Goal: Book appointment/travel/reservation

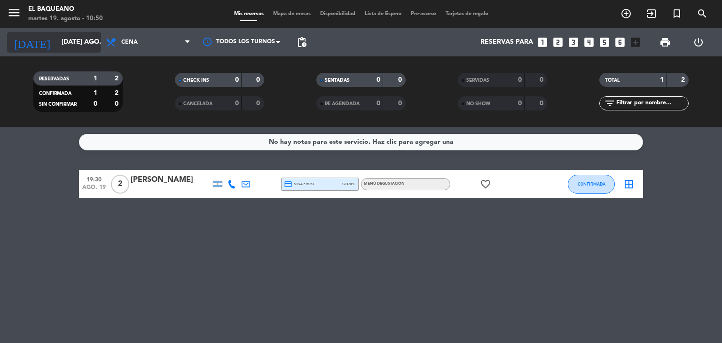
click at [94, 46] on icon "arrow_drop_down" at bounding box center [92, 42] width 11 height 11
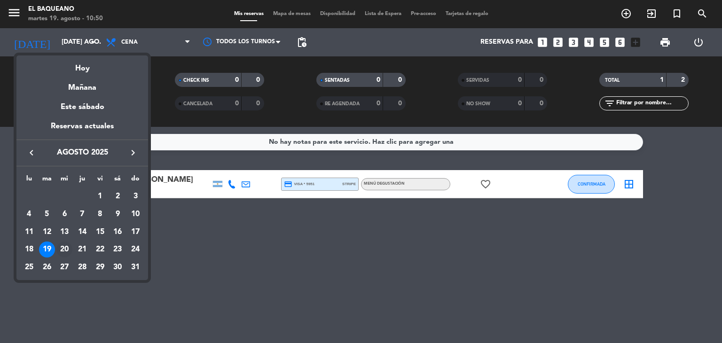
click at [64, 251] on div "20" at bounding box center [64, 250] width 16 height 16
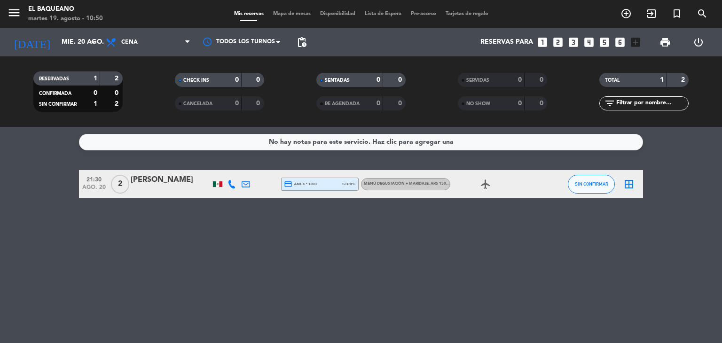
click at [218, 185] on div at bounding box center [217, 184] width 9 height 6
click at [232, 187] on icon at bounding box center [232, 184] width 8 height 8
click at [231, 183] on icon at bounding box center [232, 184] width 8 height 8
click at [217, 184] on div at bounding box center [217, 184] width 9 height 6
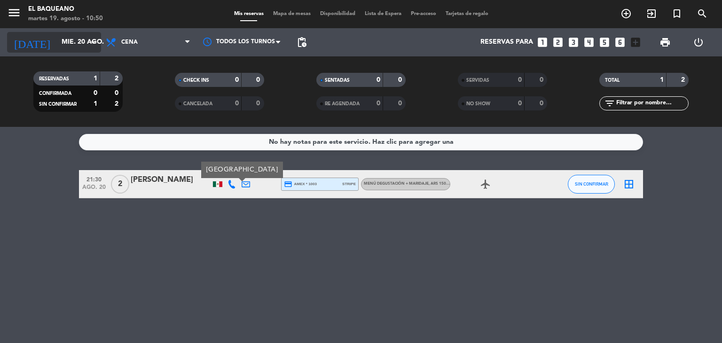
click at [92, 46] on icon "arrow_drop_down" at bounding box center [92, 42] width 11 height 11
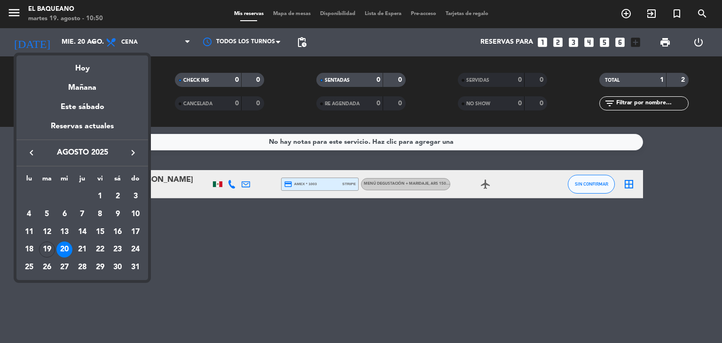
click at [82, 249] on div "21" at bounding box center [82, 250] width 16 height 16
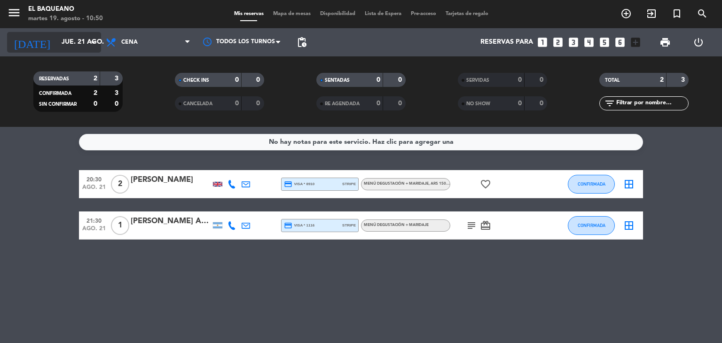
click at [92, 42] on icon "arrow_drop_down" at bounding box center [92, 42] width 11 height 11
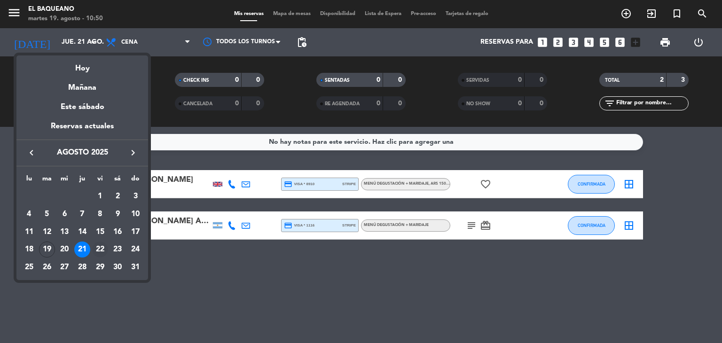
click at [100, 249] on div "22" at bounding box center [100, 250] width 16 height 16
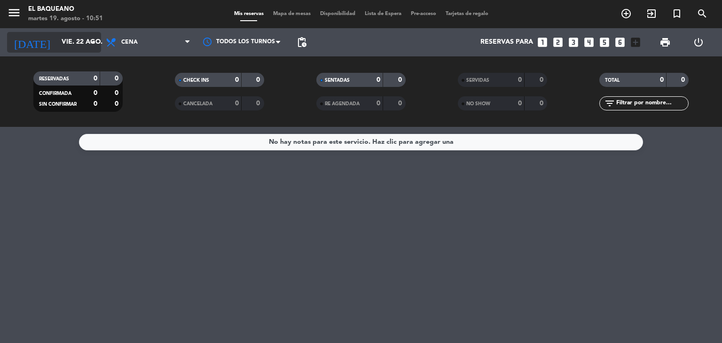
click at [91, 42] on icon "arrow_drop_down" at bounding box center [92, 42] width 11 height 11
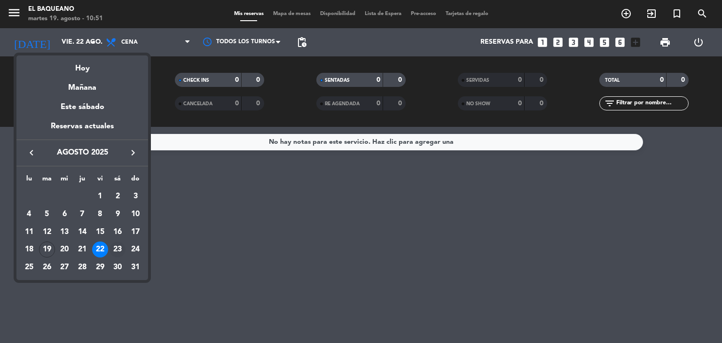
click at [116, 251] on div "23" at bounding box center [118, 250] width 16 height 16
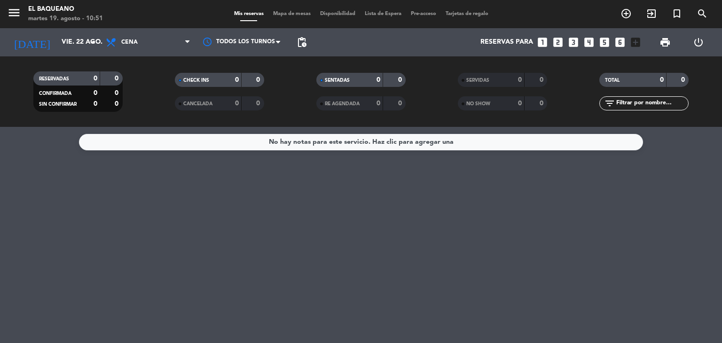
type input "sáb. 23 ago."
